Goal: Navigation & Orientation: Find specific page/section

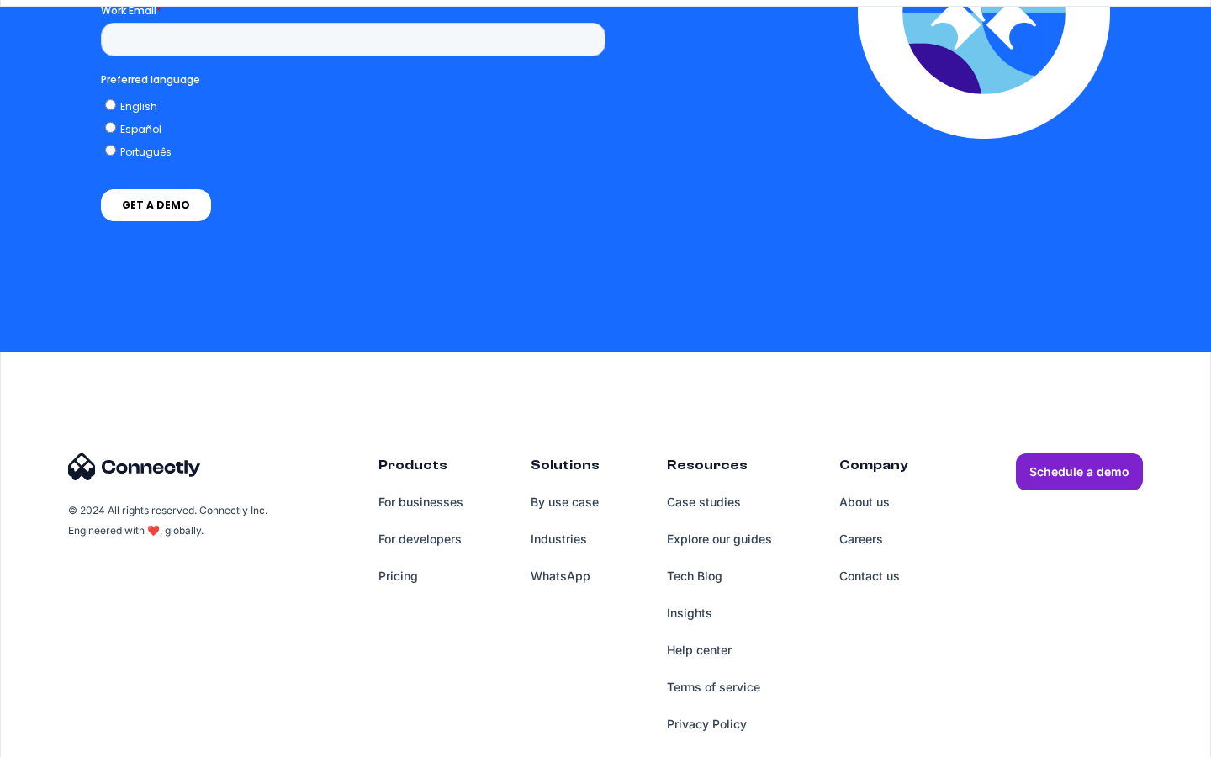
scroll to position [3709, 0]
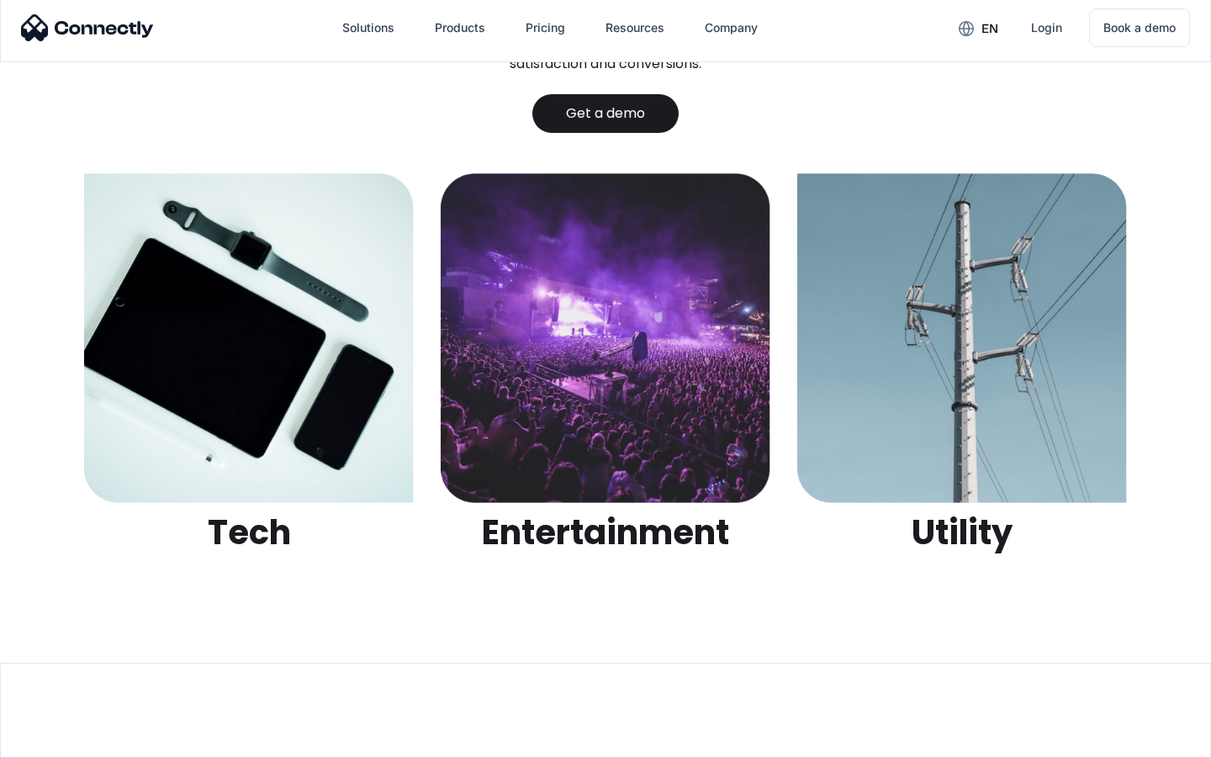
scroll to position [5304, 0]
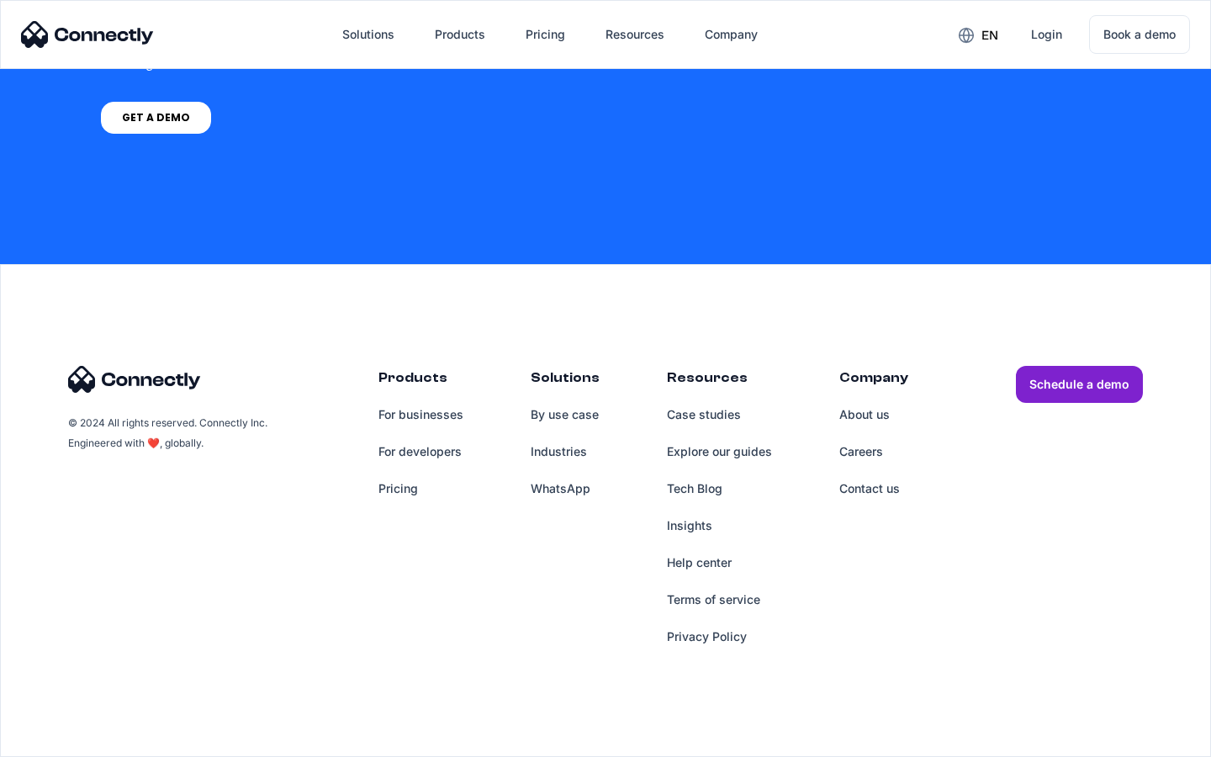
scroll to position [1275, 0]
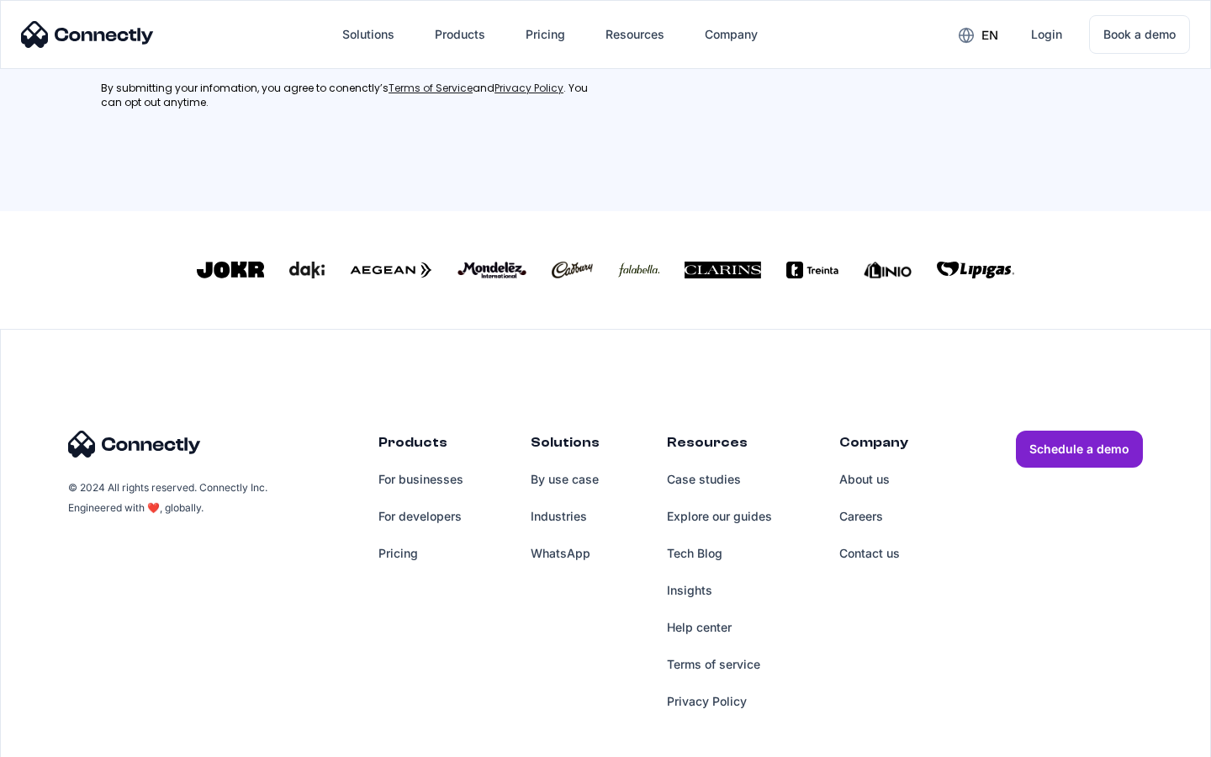
scroll to position [757, 0]
